Goal: Book appointment/travel/reservation

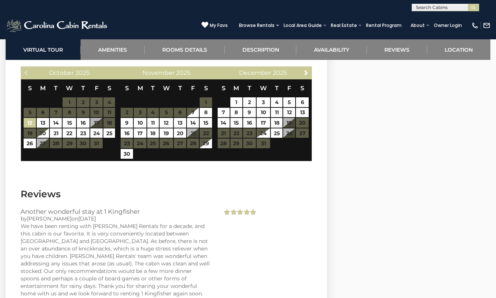
scroll to position [1450, 0]
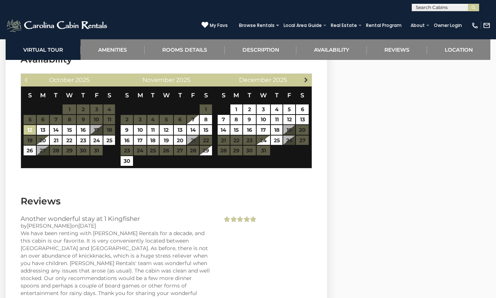
click at [306, 78] on span "Next" at bounding box center [306, 80] width 6 height 6
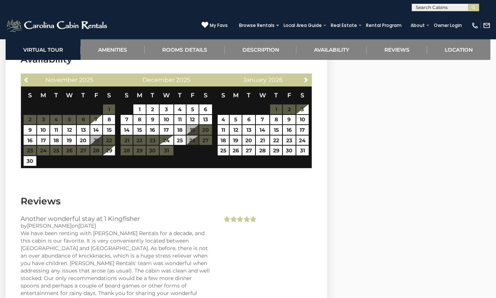
click at [306, 78] on span "Next" at bounding box center [306, 80] width 6 height 6
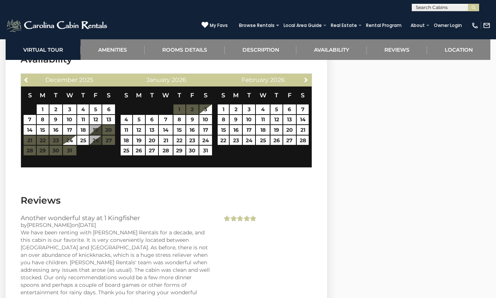
click at [306, 78] on span "Next" at bounding box center [306, 80] width 6 height 6
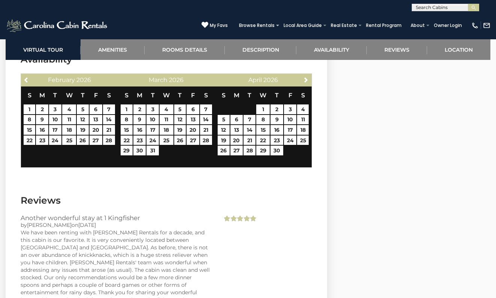
click at [306, 78] on span "Next" at bounding box center [306, 80] width 6 height 6
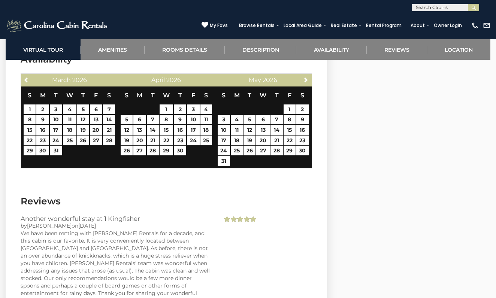
click at [306, 78] on span "Next" at bounding box center [306, 80] width 6 height 6
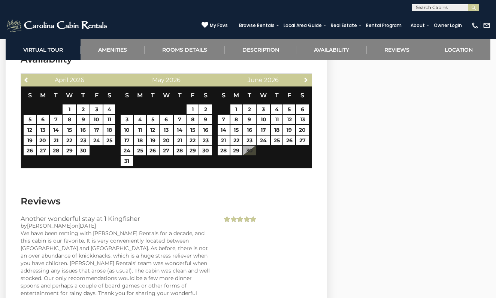
click at [306, 78] on span "Next" at bounding box center [306, 80] width 6 height 6
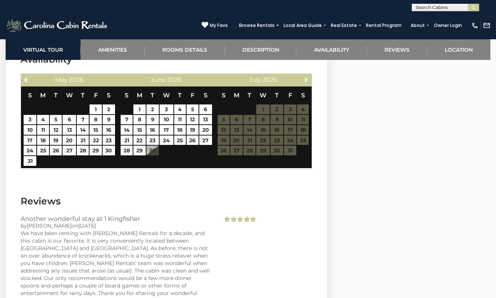
click at [306, 78] on span "Next" at bounding box center [306, 80] width 6 height 6
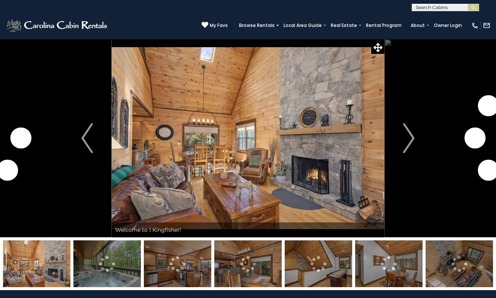
scroll to position [1450, 0]
